Goal: Task Accomplishment & Management: Manage account settings

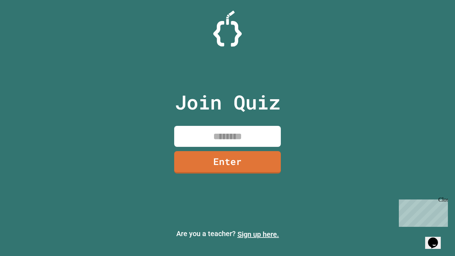
click at [258, 234] on link "Sign up here." at bounding box center [258, 234] width 42 height 9
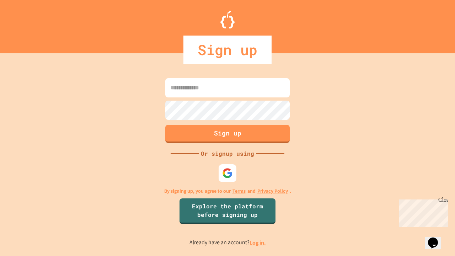
click at [258, 242] on link "Log in." at bounding box center [257, 242] width 16 height 7
